Goal: Navigation & Orientation: Find specific page/section

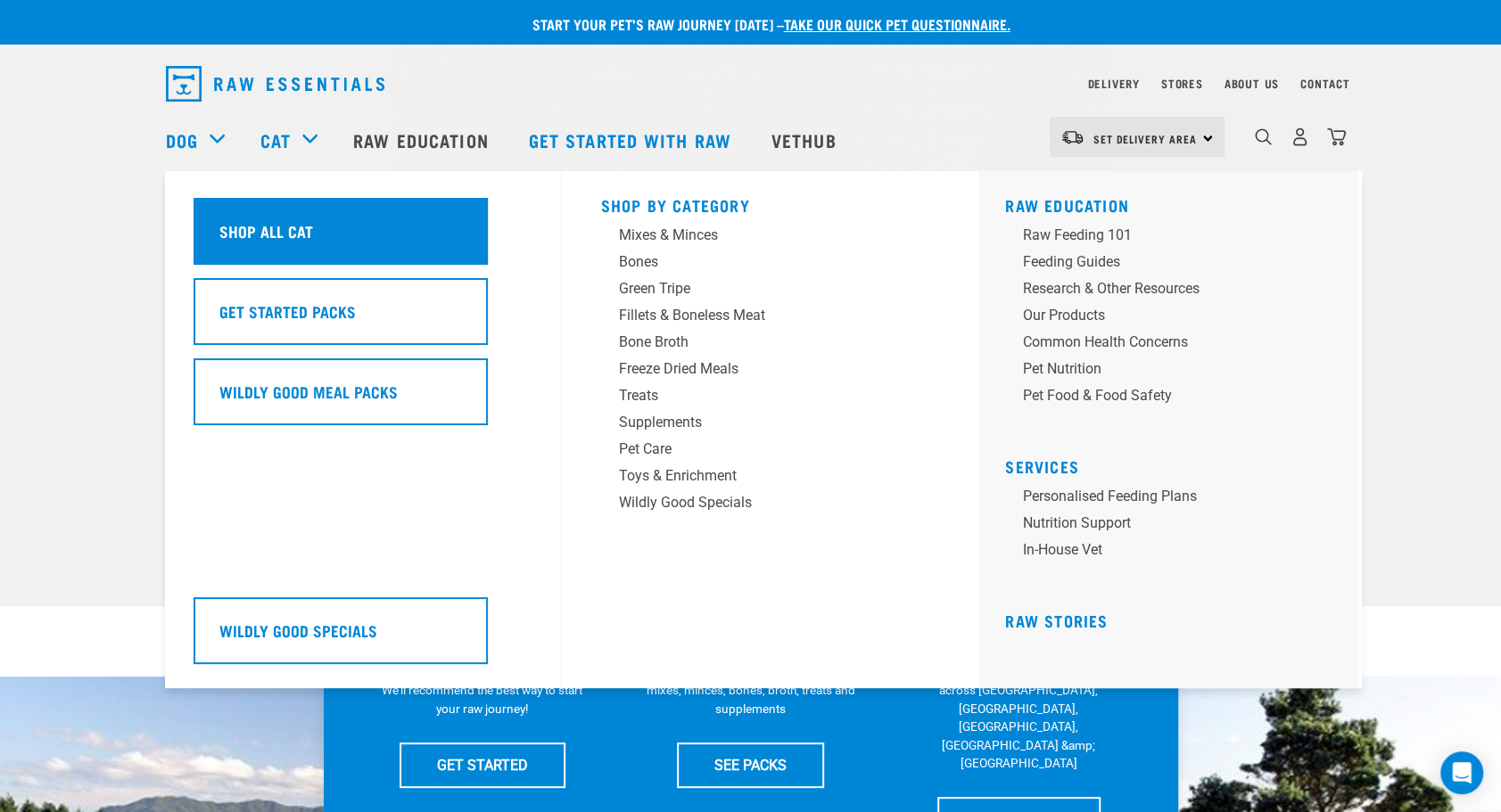
click at [253, 235] on h5 "Shop All Cat" at bounding box center [266, 231] width 93 height 23
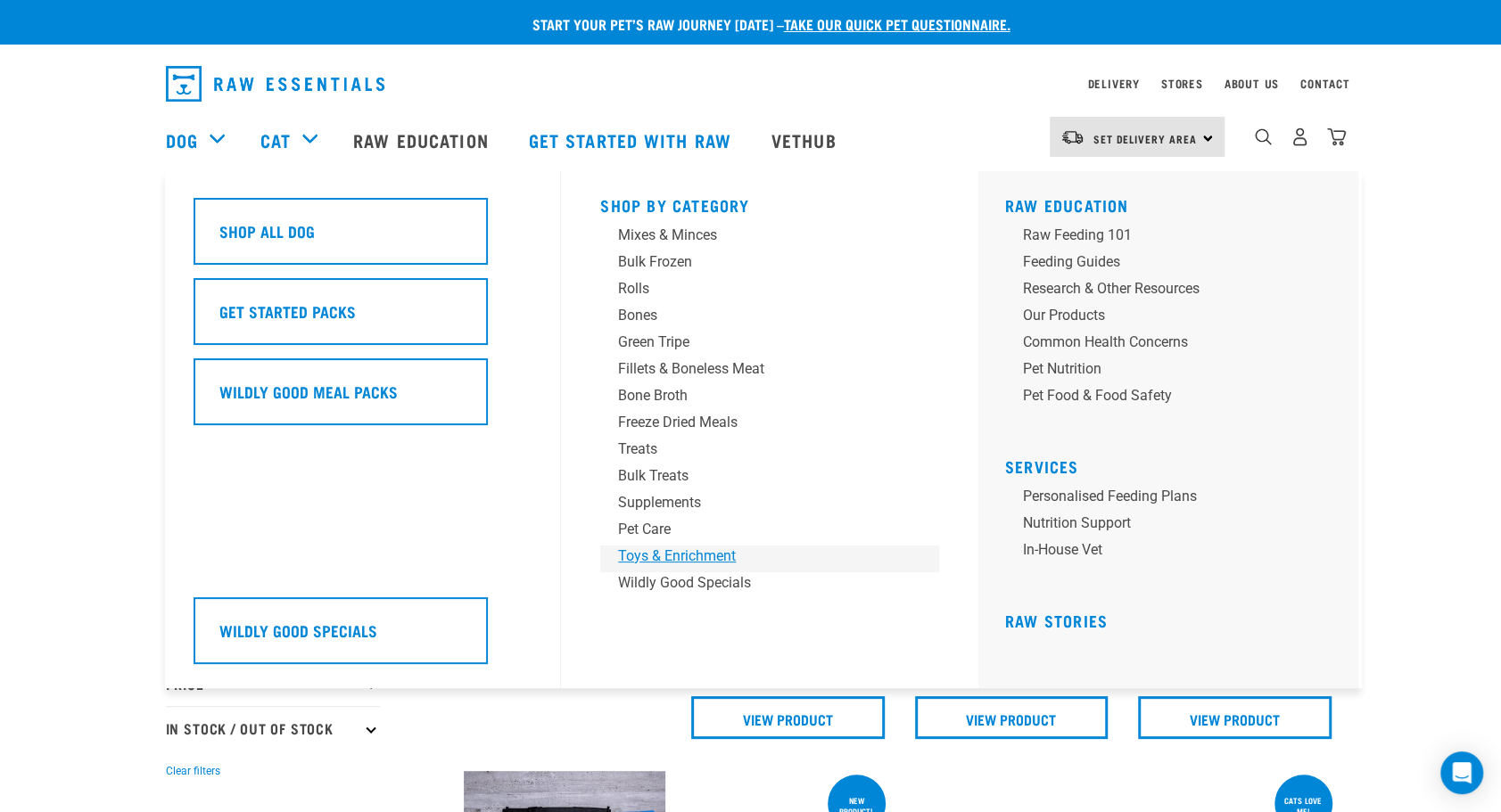
click at [662, 558] on div "Toys & Enrichment" at bounding box center [757, 557] width 278 height 22
